Goal: Check status: Check status

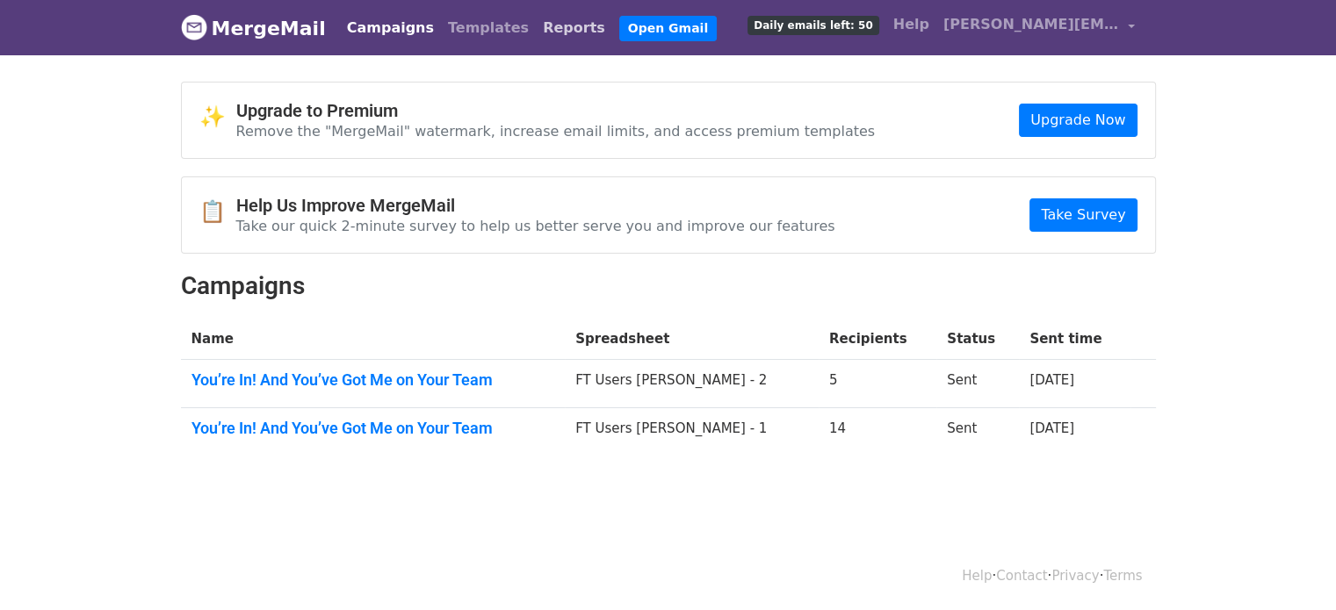
click at [536, 28] on link "Reports" at bounding box center [574, 28] width 76 height 35
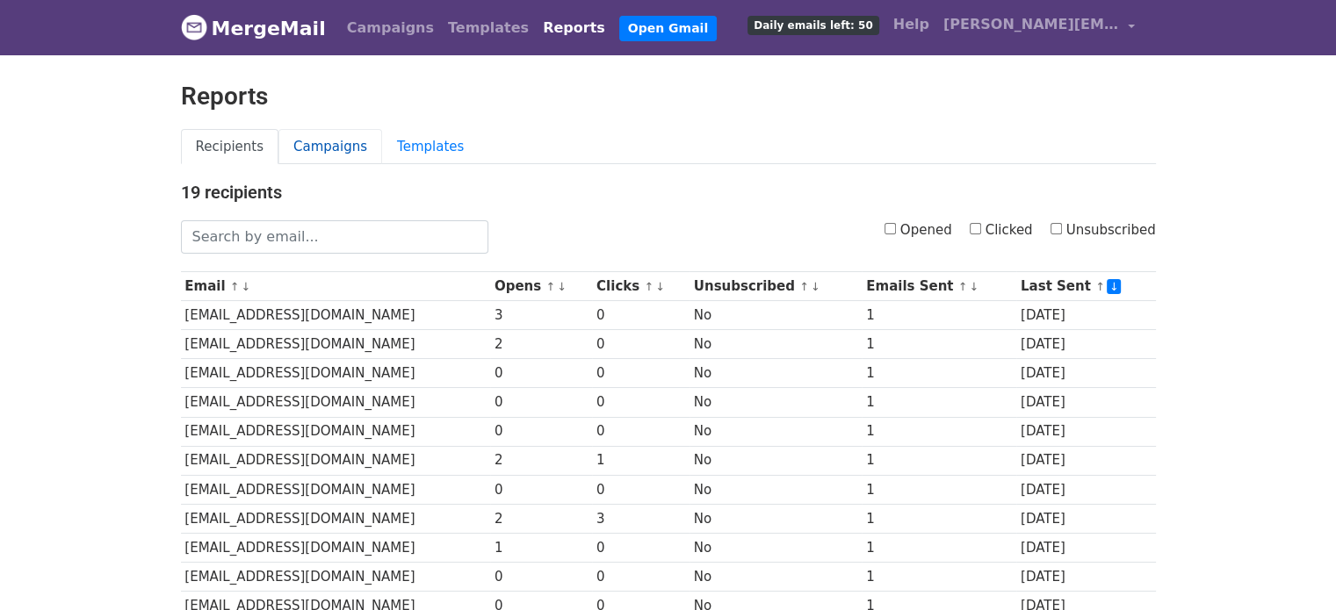
click at [321, 131] on link "Campaigns" at bounding box center [330, 147] width 104 height 36
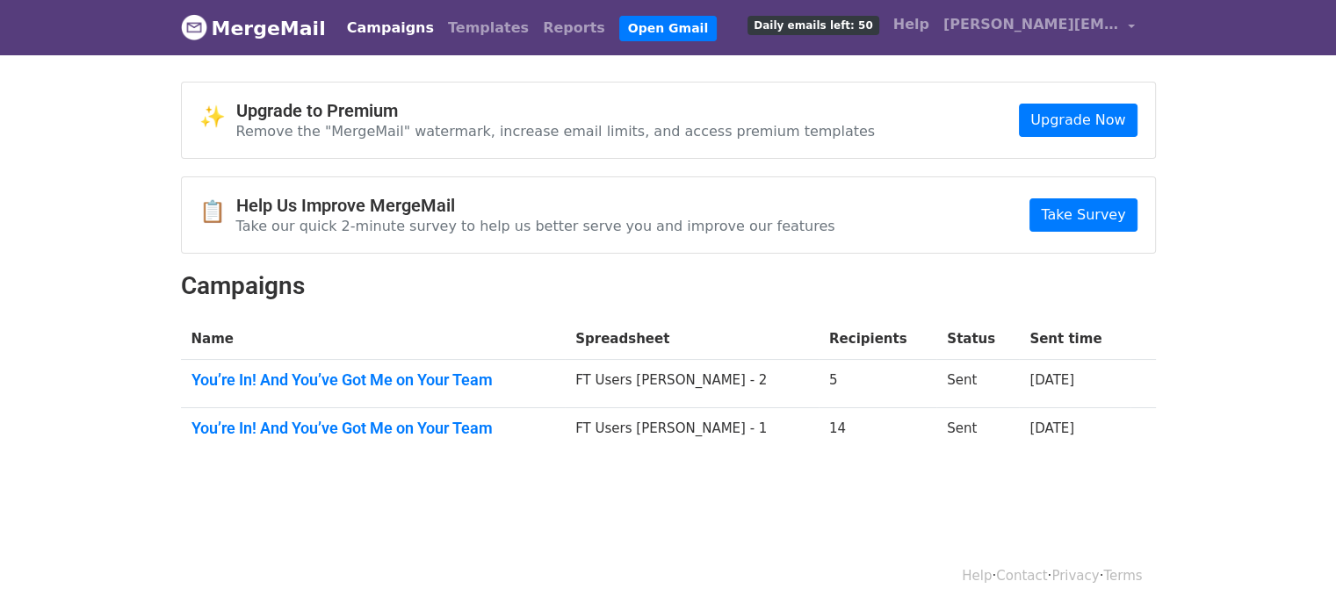
click at [681, 486] on body "MergeMail Campaigns Templates Reports Open Gmail Daily emails left: 50 Help arp…" at bounding box center [668, 269] width 1336 height 539
click at [455, 371] on link "You’re In! And You’ve Got Me on Your Team" at bounding box center [373, 380] width 364 height 19
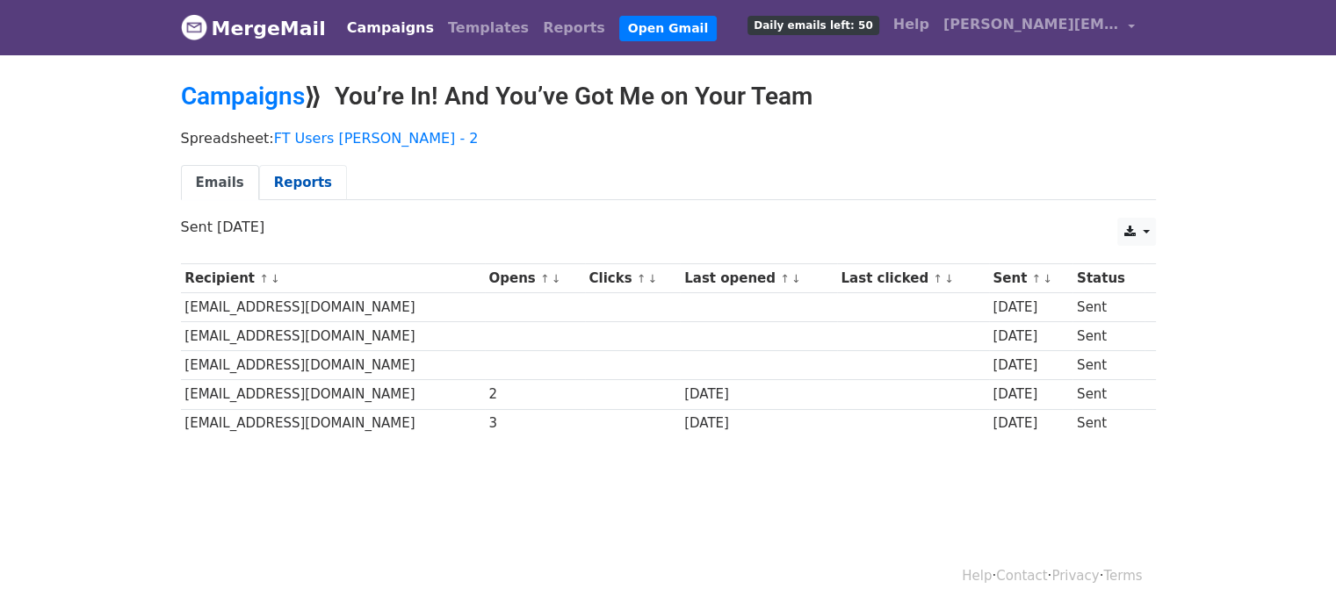
click at [280, 191] on link "Reports" at bounding box center [303, 183] width 88 height 36
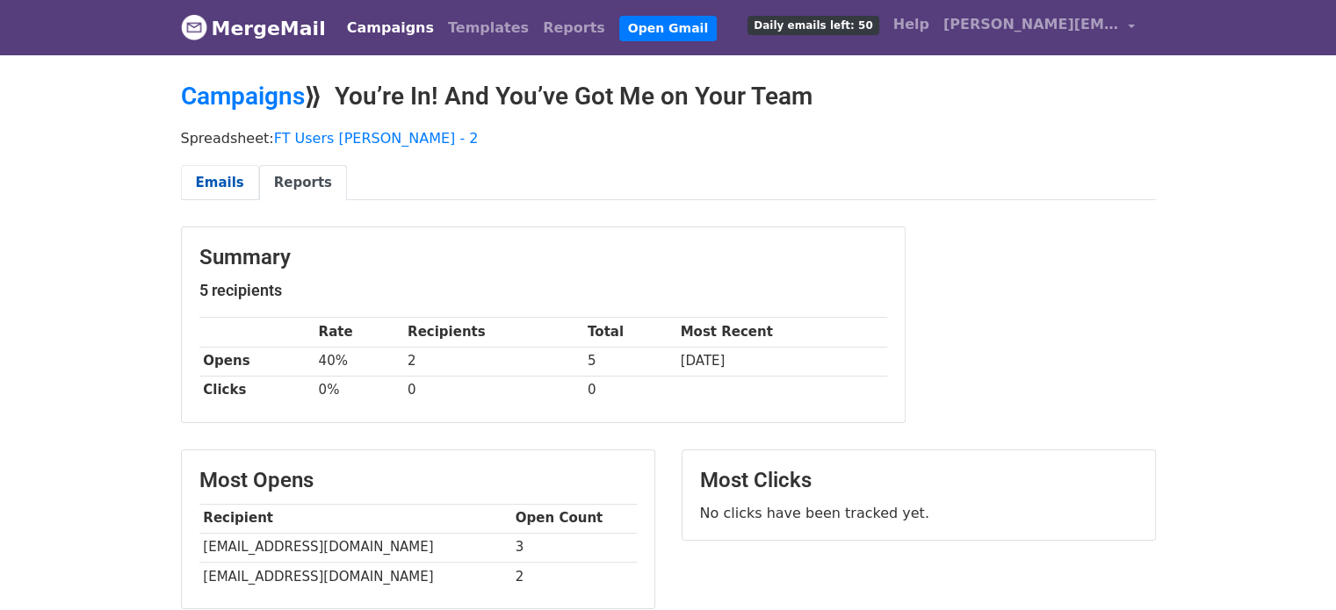
click at [228, 178] on link "Emails" at bounding box center [220, 183] width 78 height 36
